Goal: Obtain resource: Download file/media

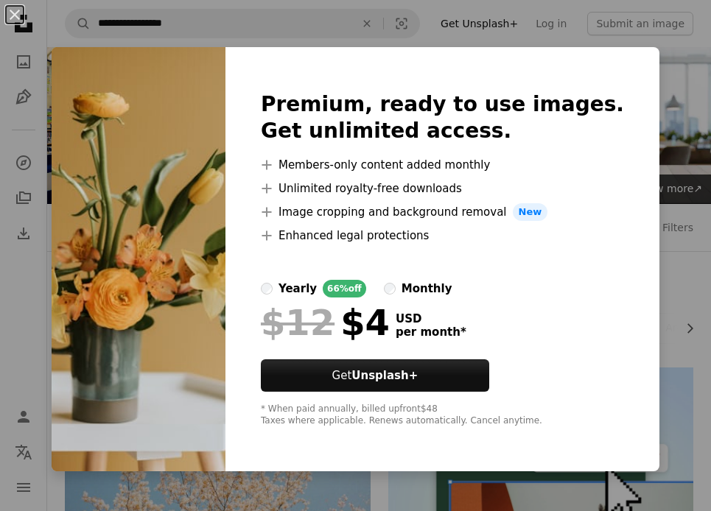
scroll to position [884, 0]
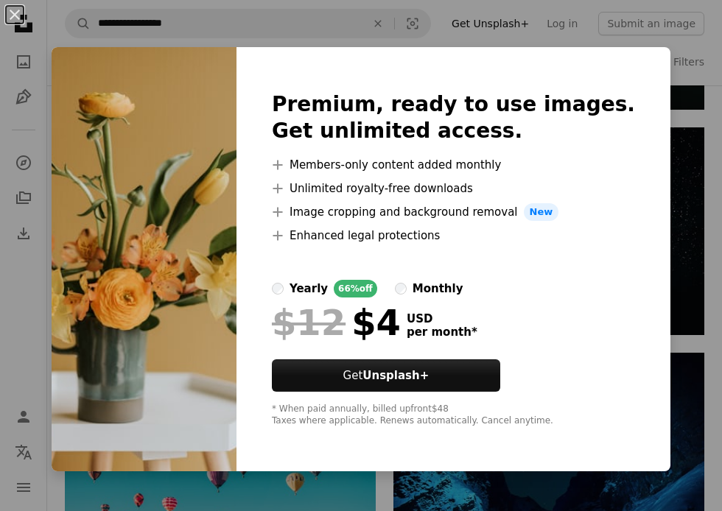
click at [72, 337] on img at bounding box center [144, 259] width 185 height 424
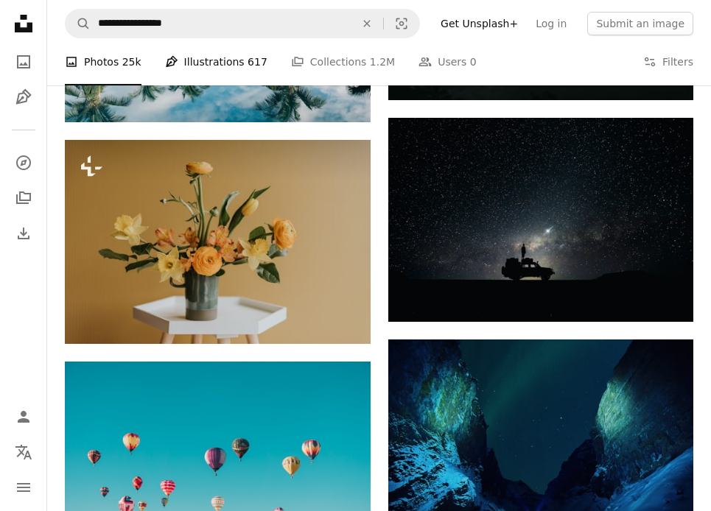
click at [247, 66] on span "617" at bounding box center [257, 62] width 20 height 16
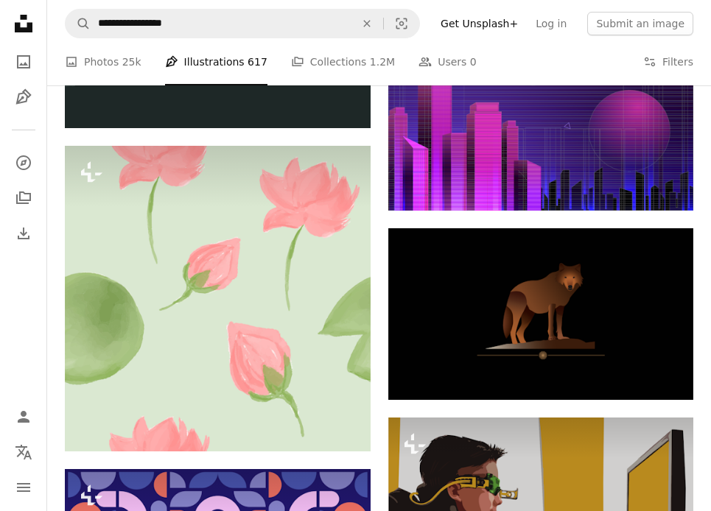
scroll to position [1620, 0]
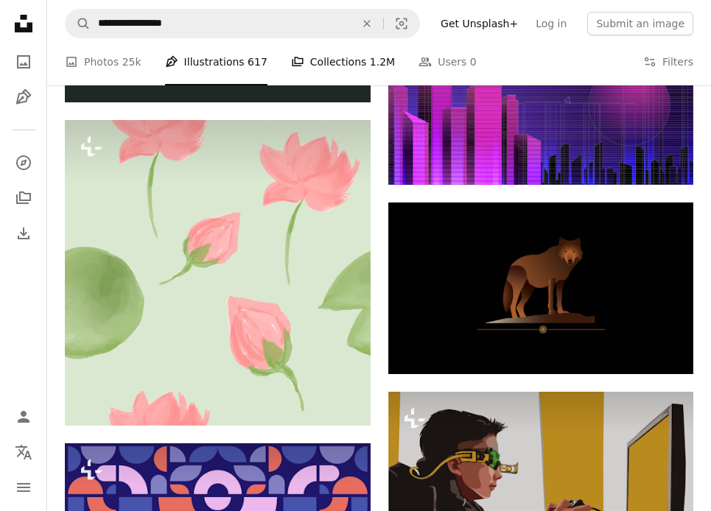
click at [329, 65] on link "A stack of folders Collections 1.2M" at bounding box center [343, 61] width 104 height 47
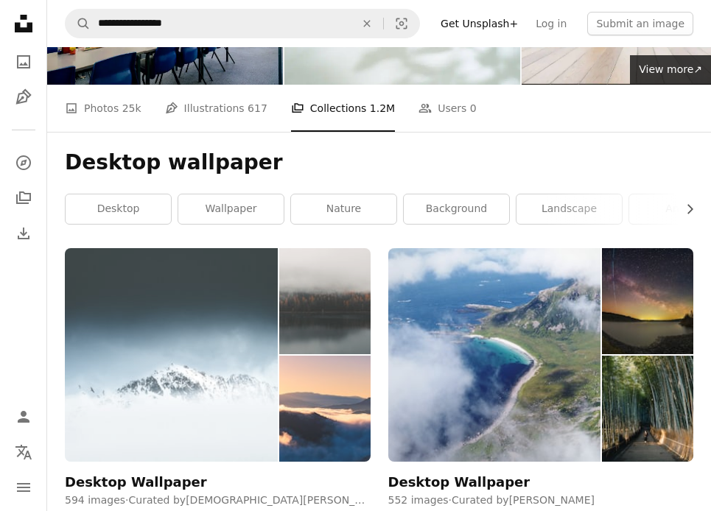
scroll to position [74, 0]
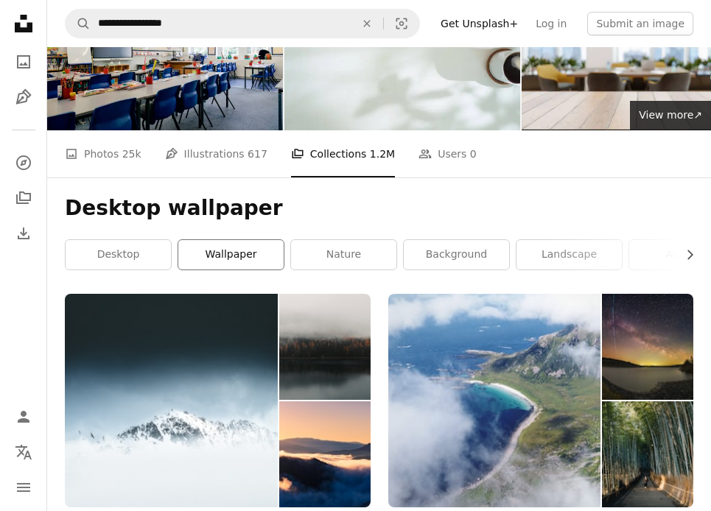
click at [250, 261] on link "wallpaper" at bounding box center [230, 254] width 105 height 29
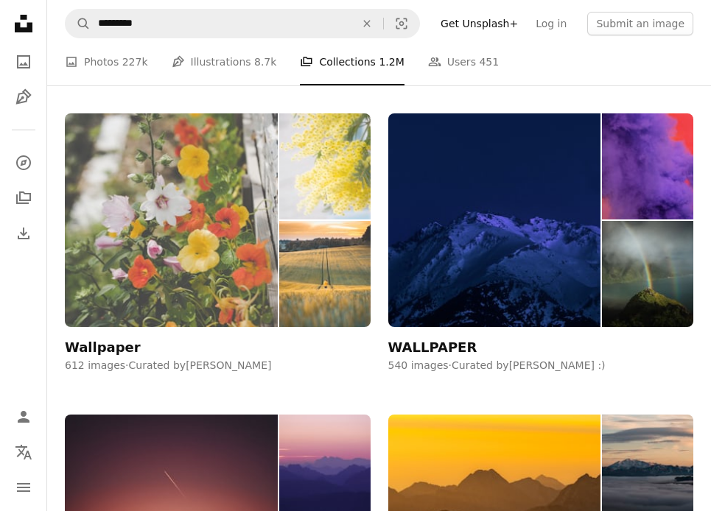
scroll to position [1989, 0]
